Goal: Transaction & Acquisition: Purchase product/service

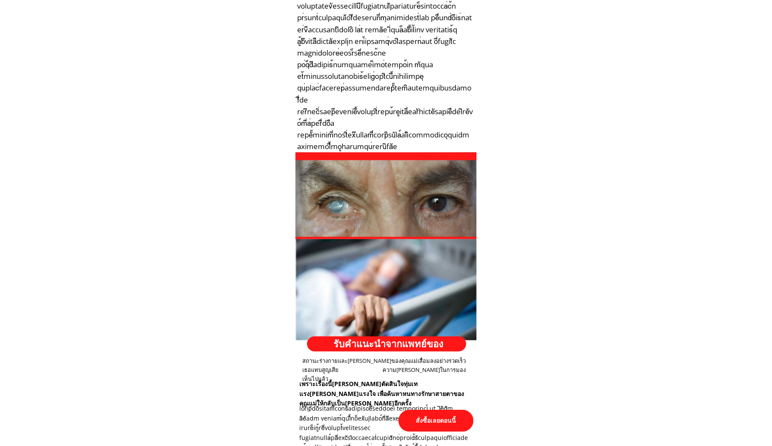
scroll to position [862, 0]
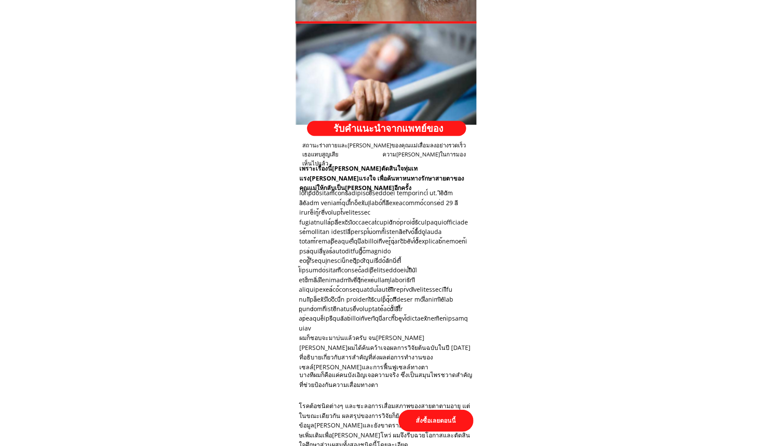
click at [433, 412] on p "สั่งซื้อเลยตอนนี้" at bounding box center [435, 421] width 75 height 22
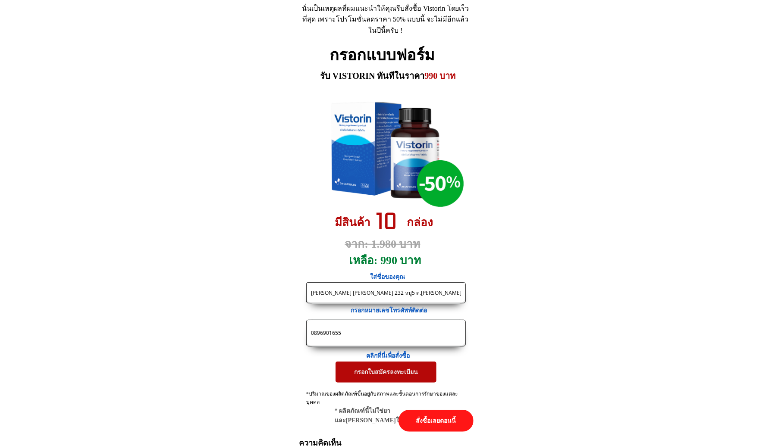
drag, startPoint x: 367, startPoint y: 332, endPoint x: 225, endPoint y: 327, distance: 142.4
click at [351, 336] on input "0896901655" at bounding box center [386, 333] width 154 height 26
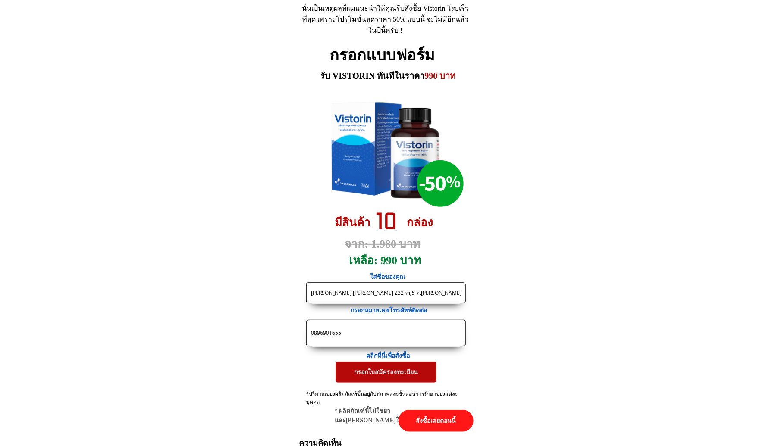
click at [351, 336] on input "0896901655" at bounding box center [386, 333] width 154 height 26
paste input "[PHONE_NUMBER]"
click at [333, 336] on input "098-026-7783" at bounding box center [386, 333] width 154 height 26
click at [321, 336] on input "098-0267783" at bounding box center [386, 333] width 154 height 26
type input "0980267783"
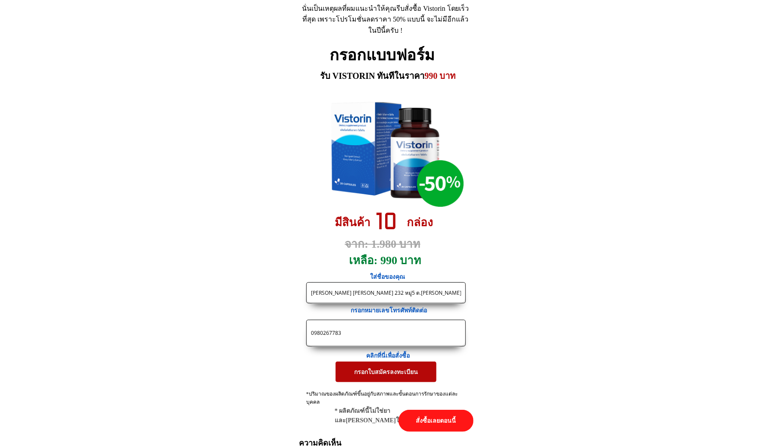
click at [360, 293] on input "[PERSON_NAME] [PERSON_NAME] 232 หมู่5 ต.[PERSON_NAME] [PERSON_NAME] จ.อุบล. 341…" at bounding box center [386, 293] width 154 height 20
paste input "[PERSON_NAME]"
paste input "[PERSON_NAME] บ้านเลขที่ 61/1"
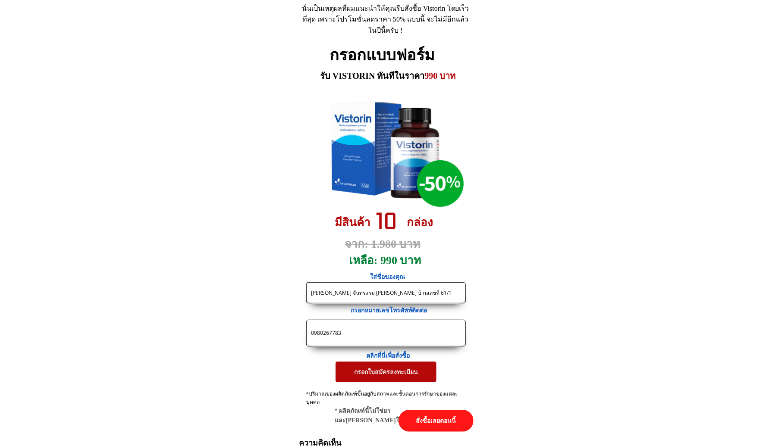
paste input "[PERSON_NAME]แรม ทับหนึ่ง"
type input "[PERSON_NAME] จันทรแรม [PERSON_NAME] บ้านเลขที่ 61/1[PERSON_NAME] จันทรแรม ทับห…"
click at [387, 377] on p "กรอกใบสมัครลงทะเบียน" at bounding box center [386, 372] width 101 height 21
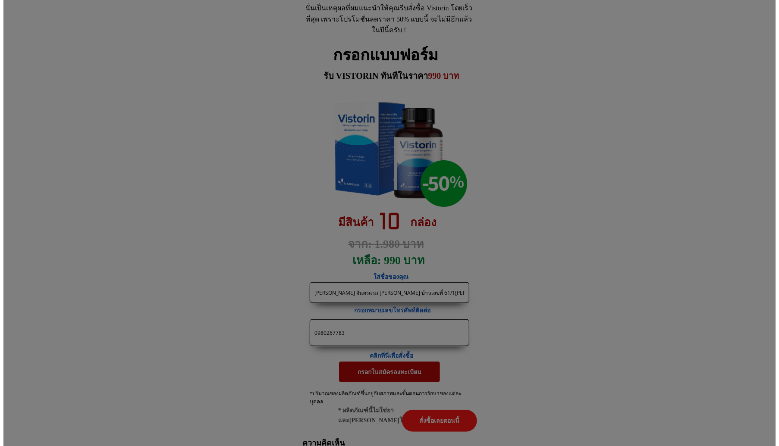
scroll to position [0, 0]
